Goal: Find specific page/section: Find specific page/section

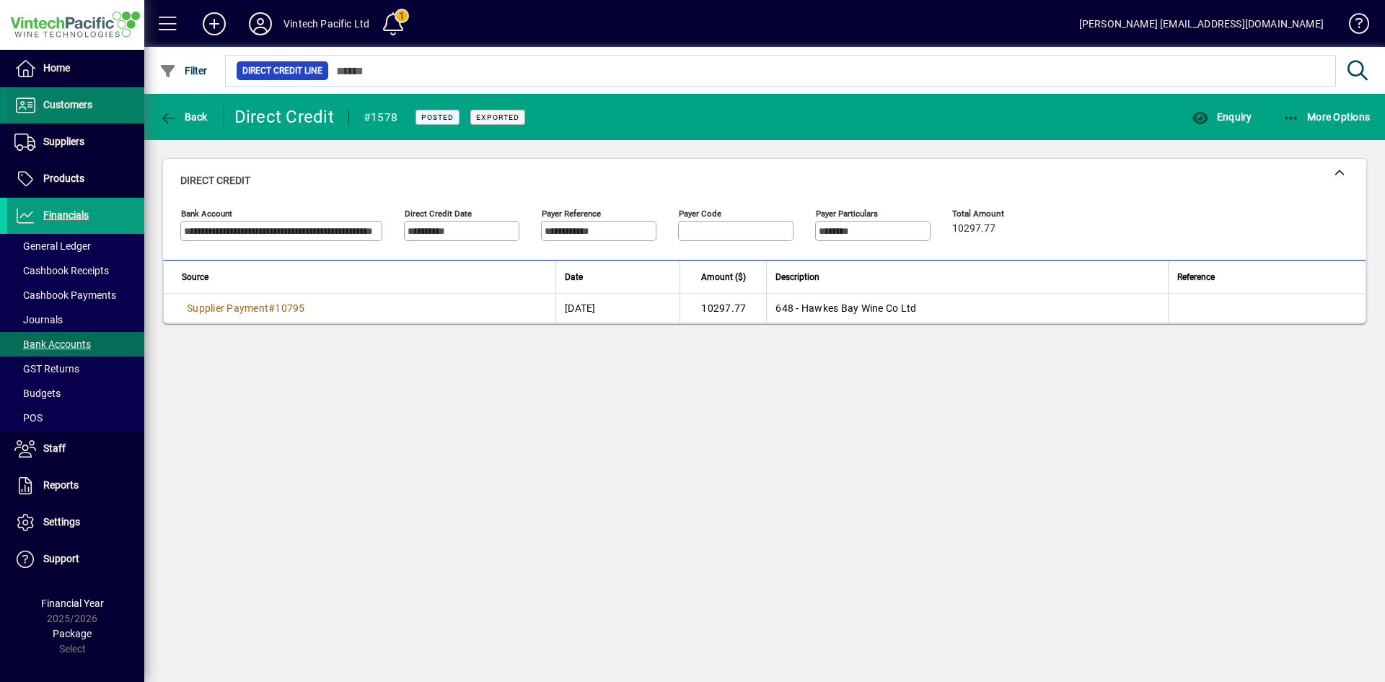
click at [69, 101] on span "Customers" at bounding box center [67, 105] width 49 height 12
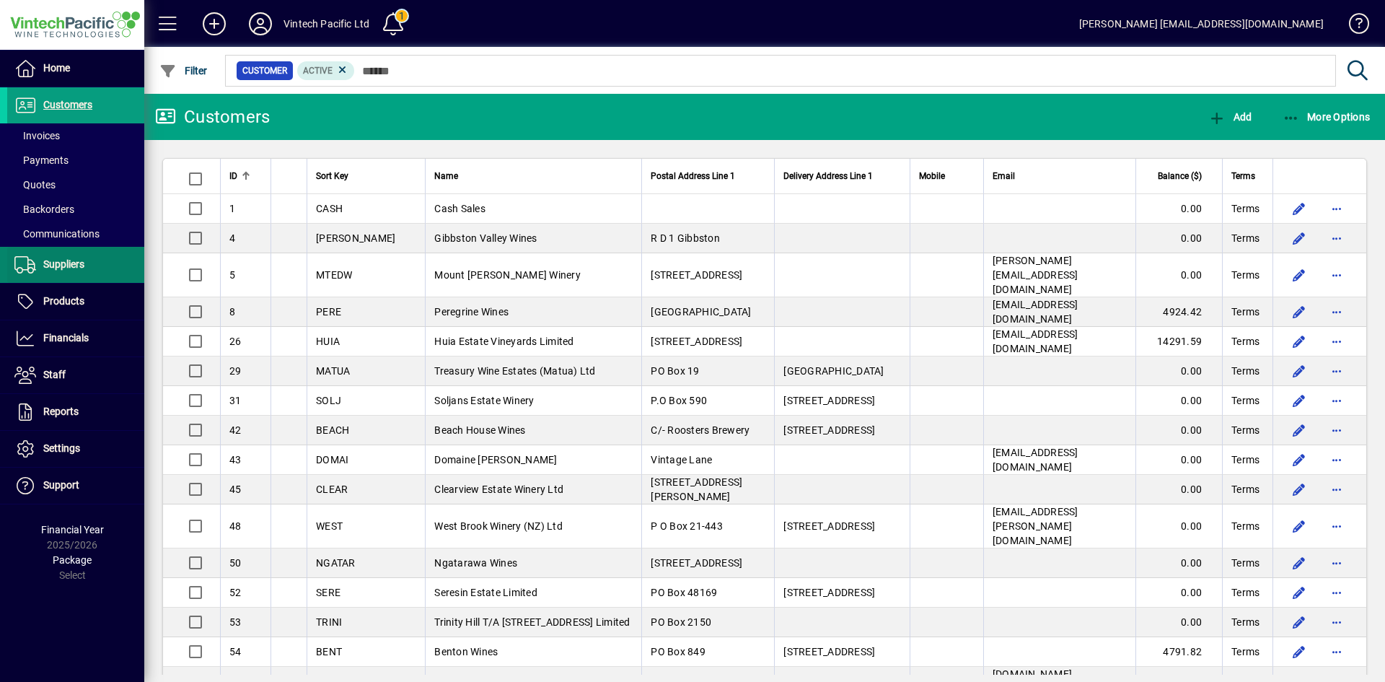
click at [57, 270] on span "Suppliers" at bounding box center [63, 264] width 41 height 12
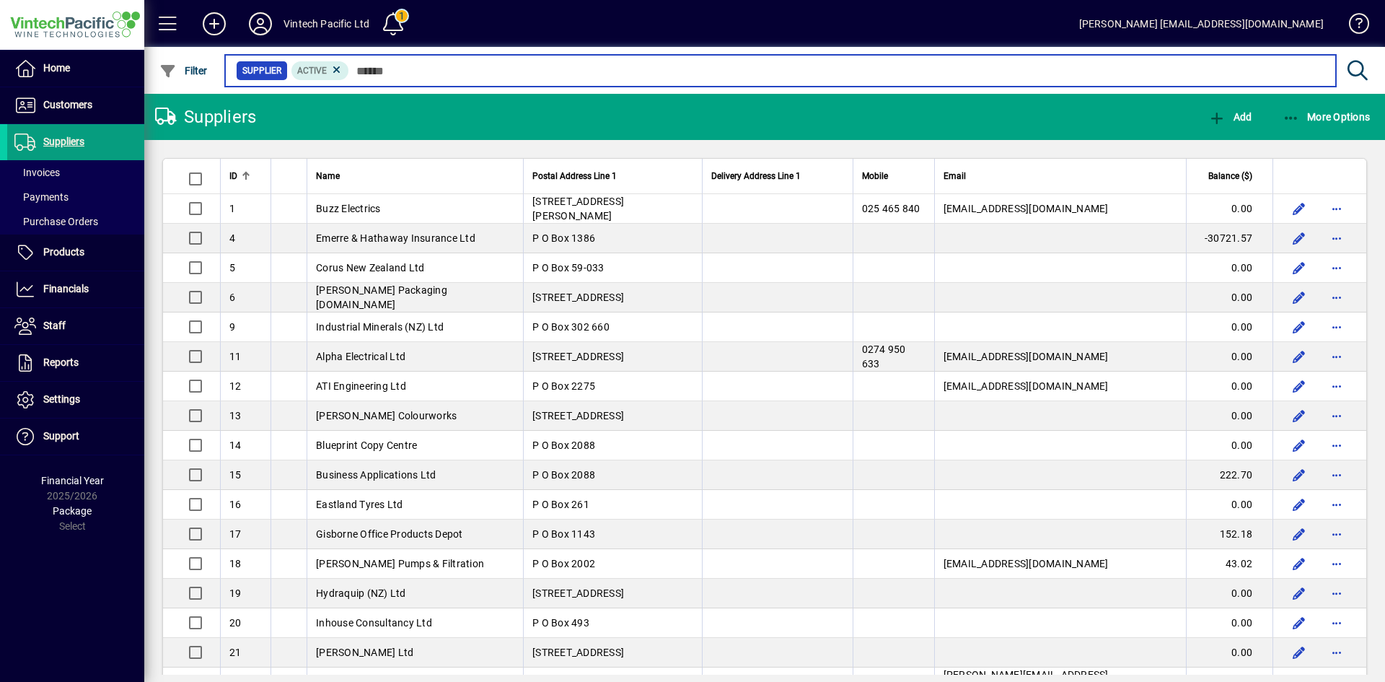
click at [426, 75] on input "text" at bounding box center [836, 71] width 975 height 20
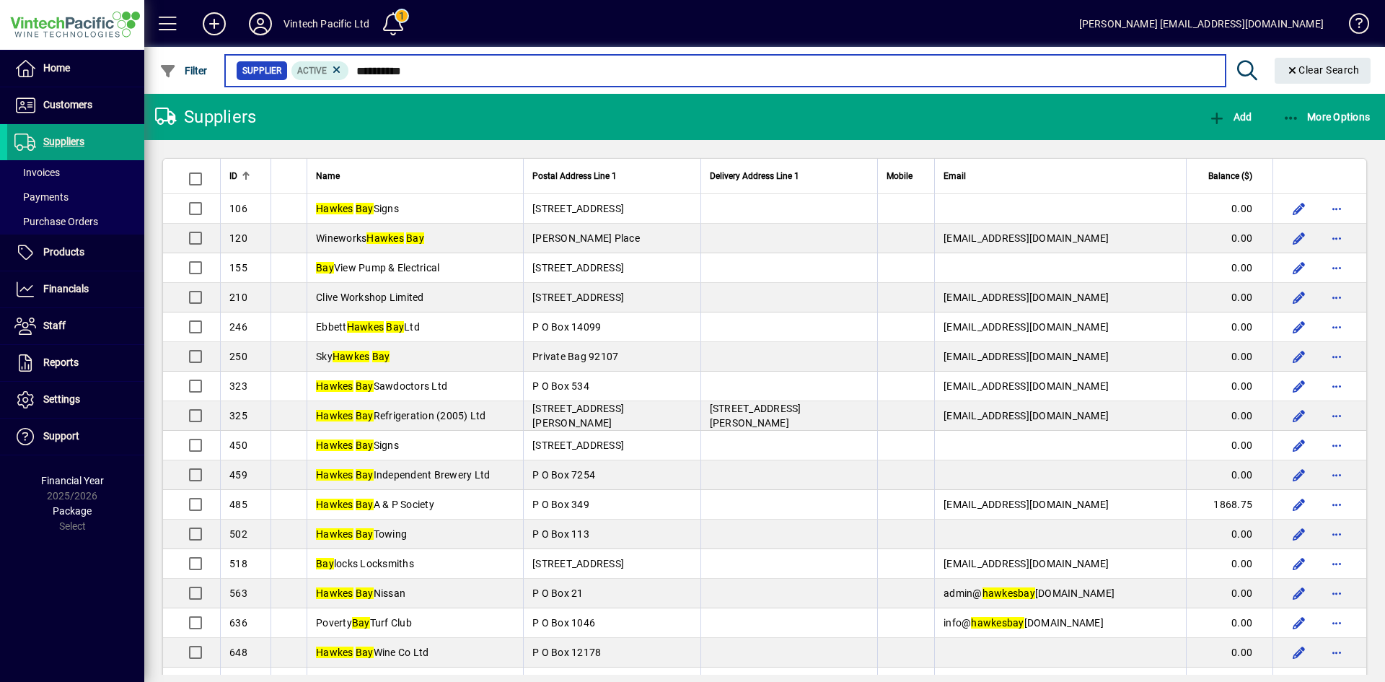
type input "**********"
